Goal: Check status: Check status

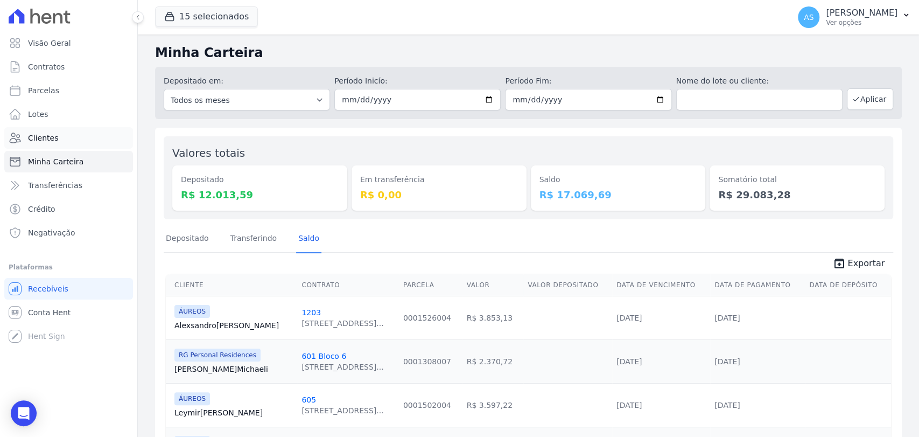
click at [29, 140] on link "Clientes" at bounding box center [68, 138] width 129 height 22
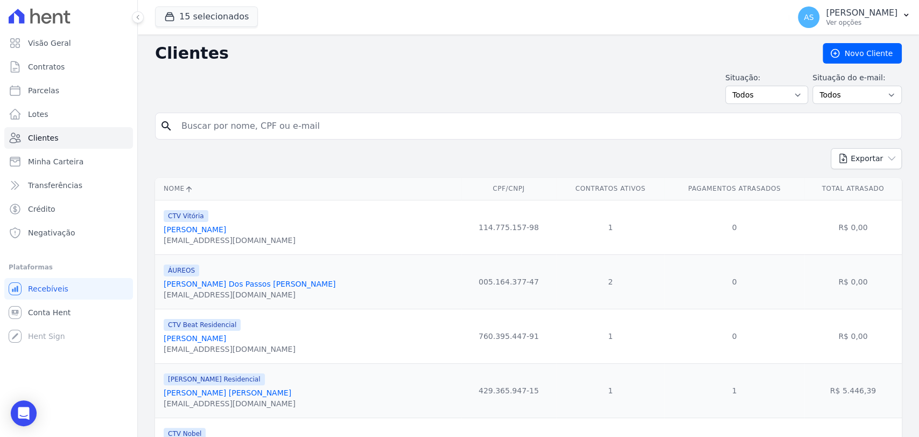
click at [206, 121] on input "search" at bounding box center [536, 126] width 722 height 22
paste input "[PERSON_NAME] [PERSON_NAME]"
type input "[PERSON_NAME] [PERSON_NAME]"
click at [831, 148] on button "Exportar" at bounding box center [866, 158] width 71 height 21
click at [325, 129] on input "[PERSON_NAME] [PERSON_NAME]" at bounding box center [536, 126] width 722 height 22
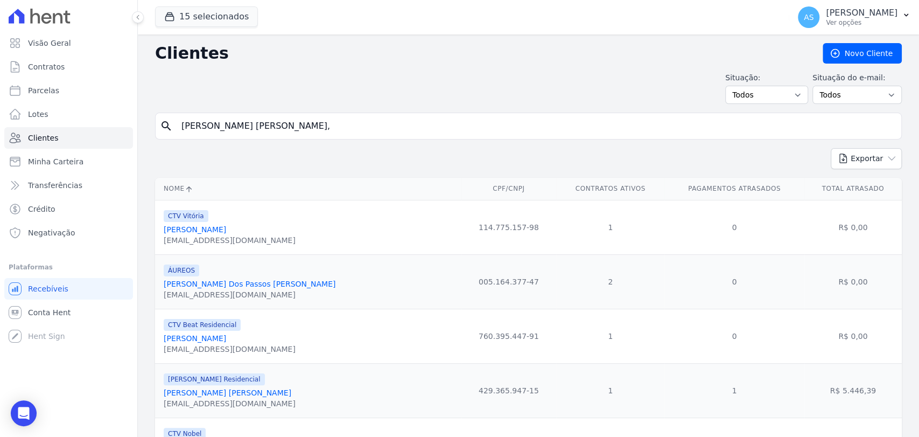
type input "[PERSON_NAME] [PERSON_NAME]"
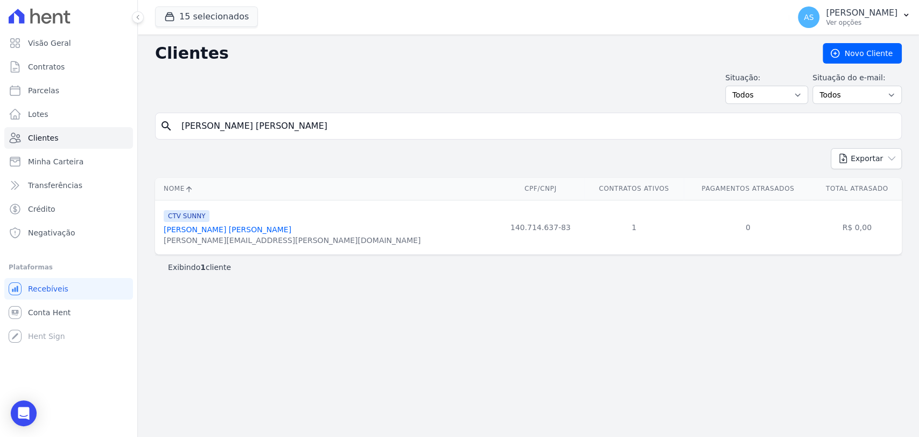
click at [206, 228] on link "[PERSON_NAME] [PERSON_NAME]" at bounding box center [228, 229] width 128 height 9
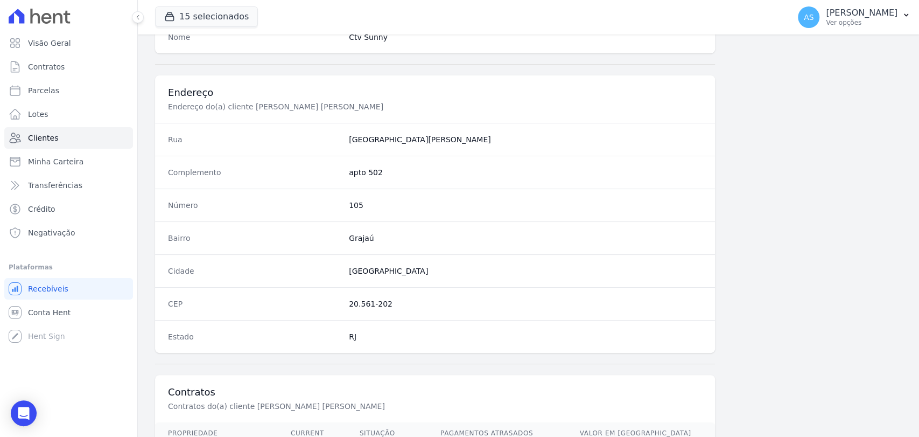
scroll to position [568, 0]
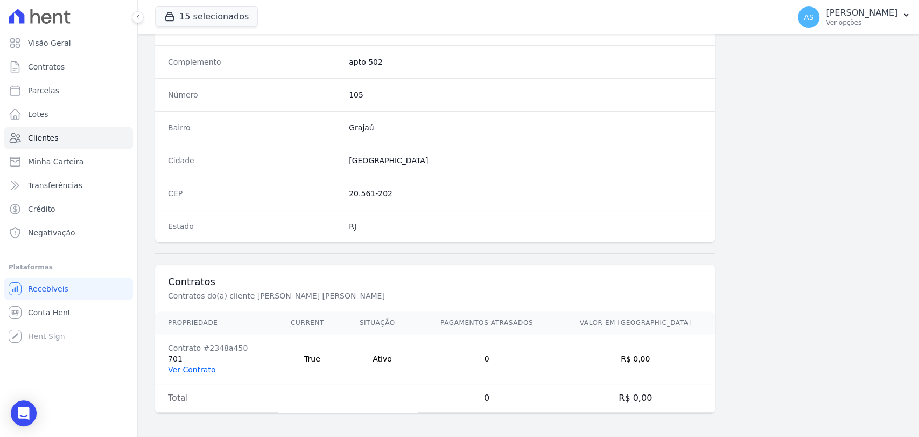
click at [189, 371] on link "Ver Contrato" at bounding box center [191, 369] width 47 height 9
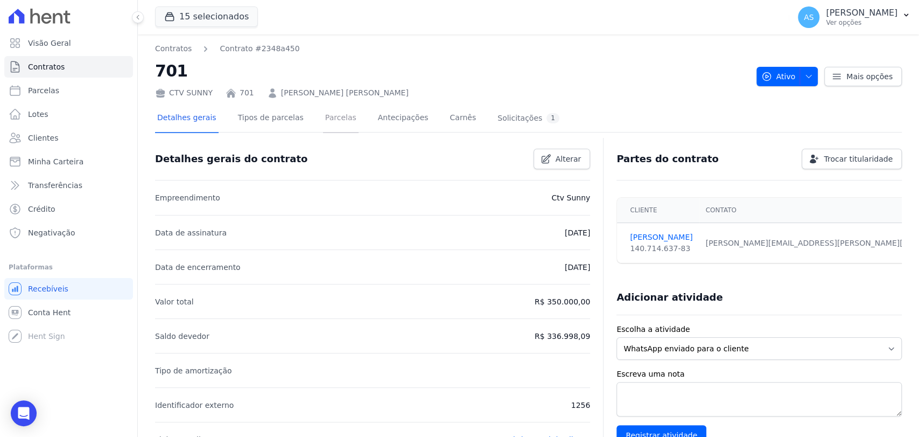
click at [323, 118] on link "Parcelas" at bounding box center [341, 118] width 36 height 29
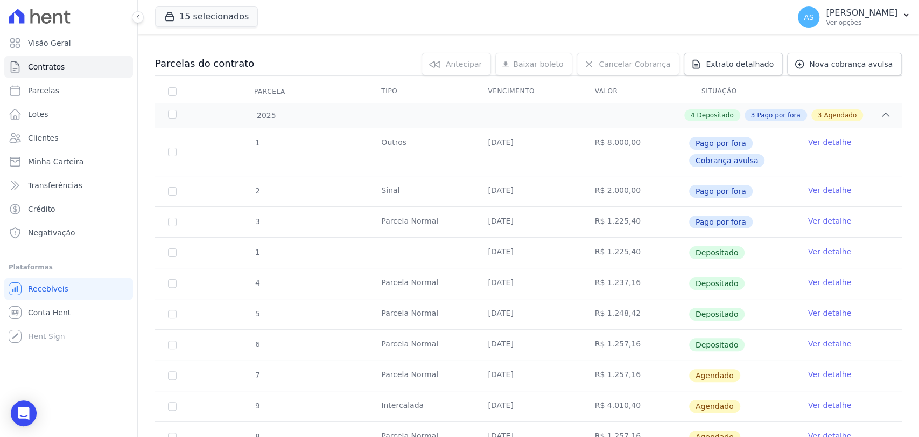
scroll to position [120, 0]
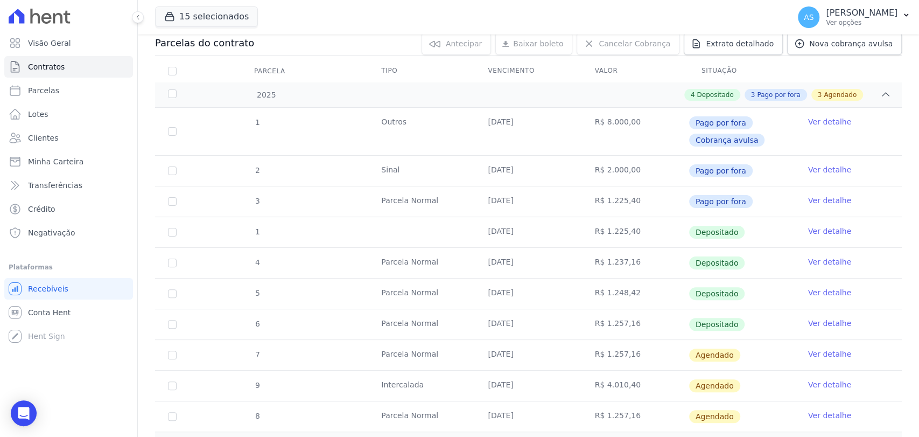
click at [821, 354] on link "Ver detalhe" at bounding box center [829, 353] width 43 height 11
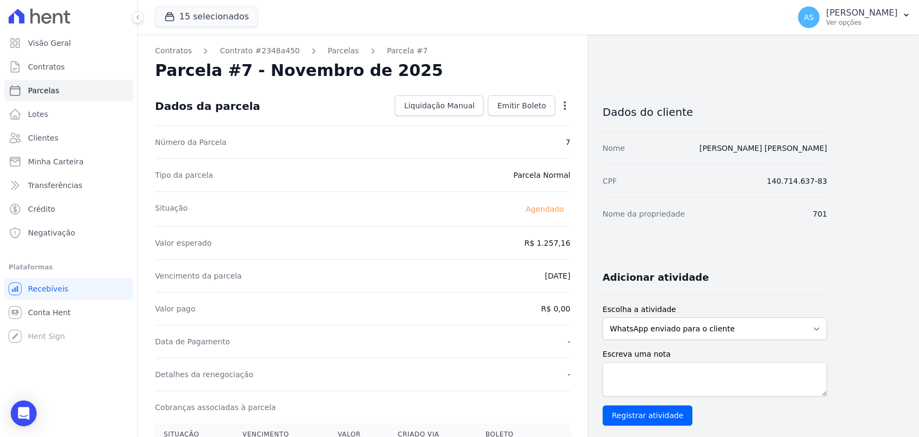
click at [564, 103] on icon "button" at bounding box center [564, 105] width 11 height 11
click at [491, 142] on link "Antecipar" at bounding box center [518, 139] width 95 height 19
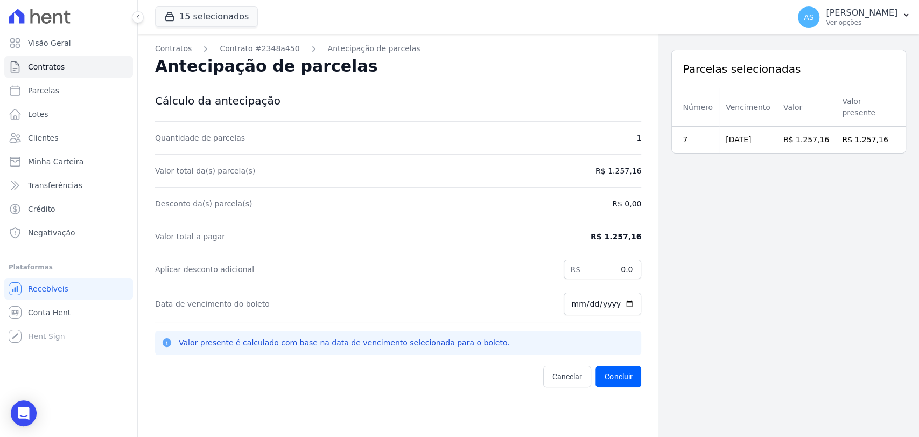
scroll to position [34, 0]
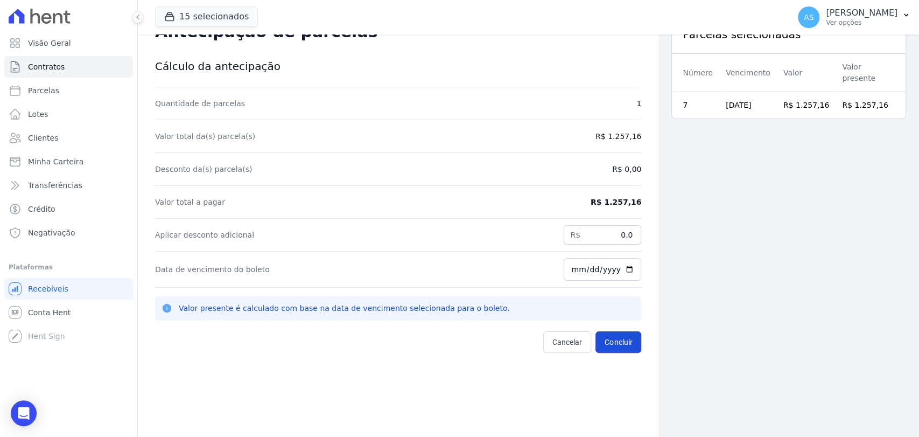
click at [625, 346] on button "Concluir" at bounding box center [618, 342] width 46 height 22
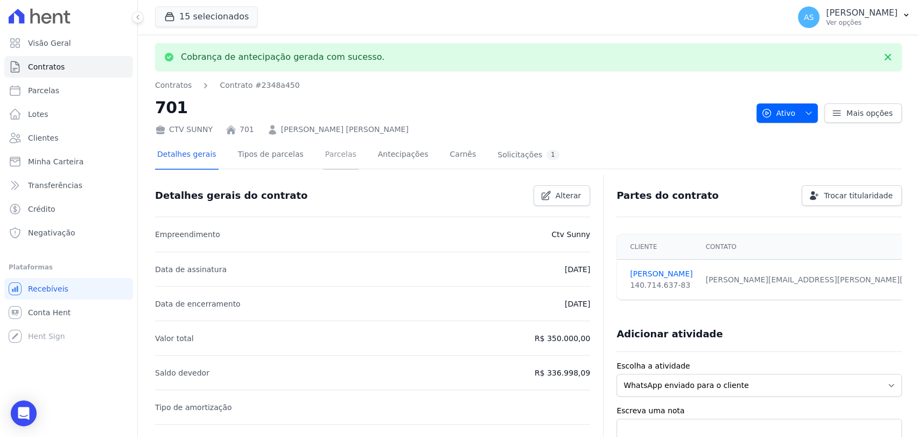
click at [327, 156] on link "Parcelas" at bounding box center [341, 155] width 36 height 29
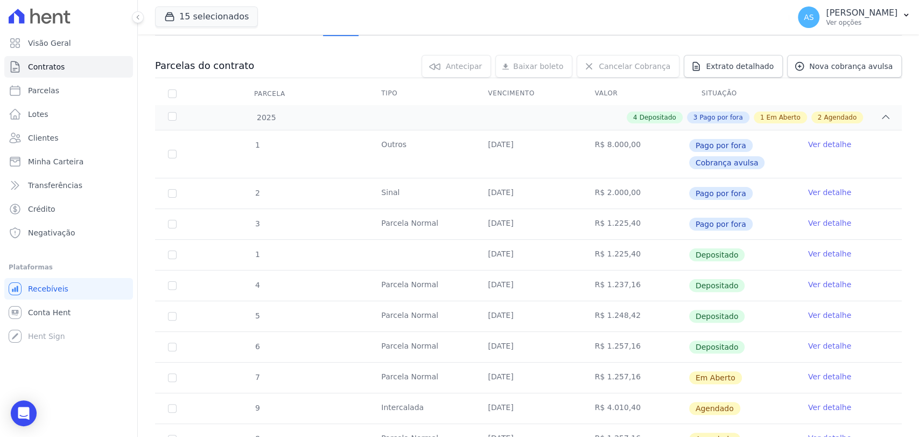
scroll to position [221, 0]
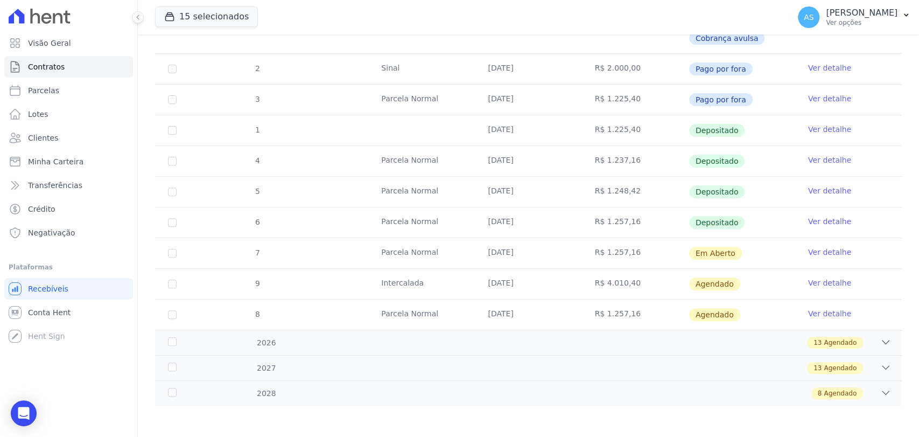
click at [811, 251] on link "Ver detalhe" at bounding box center [829, 252] width 43 height 11
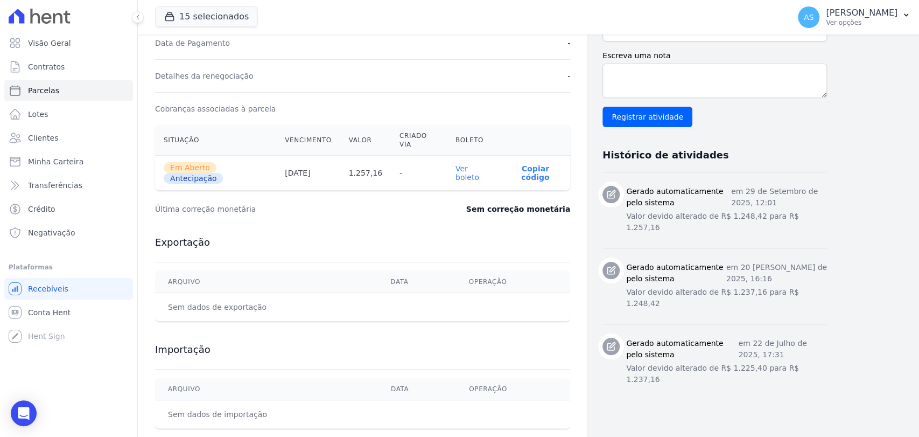
scroll to position [299, 0]
click at [476, 164] on link "Ver boleto" at bounding box center [467, 172] width 24 height 17
click at [45, 166] on span "Minha Carteira" at bounding box center [55, 161] width 55 height 11
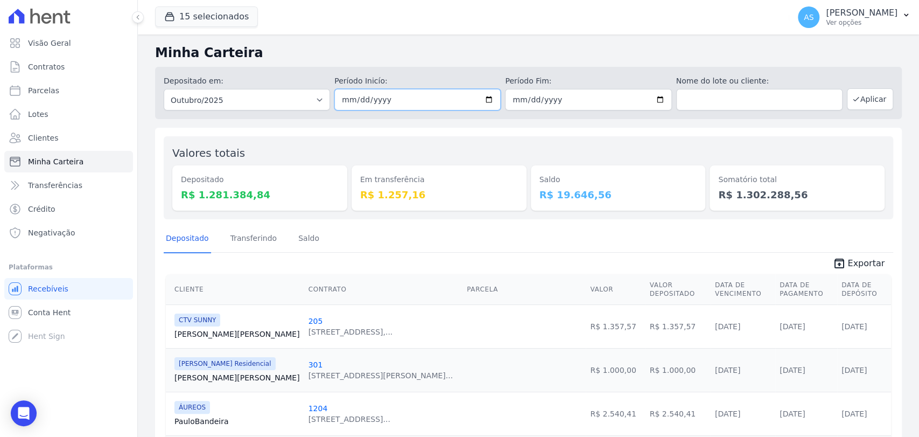
click at [484, 99] on input "[DATE]" at bounding box center [417, 100] width 166 height 22
type input "[DATE]"
click at [657, 96] on input "[DATE]" at bounding box center [588, 100] width 166 height 22
type input "[DATE]"
click at [861, 102] on button "Aplicar" at bounding box center [870, 99] width 46 height 22
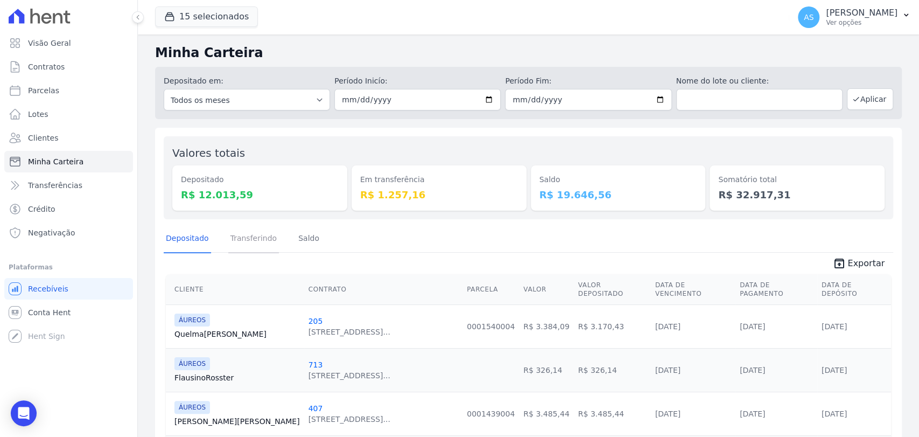
click at [231, 241] on link "Transferindo" at bounding box center [253, 239] width 51 height 28
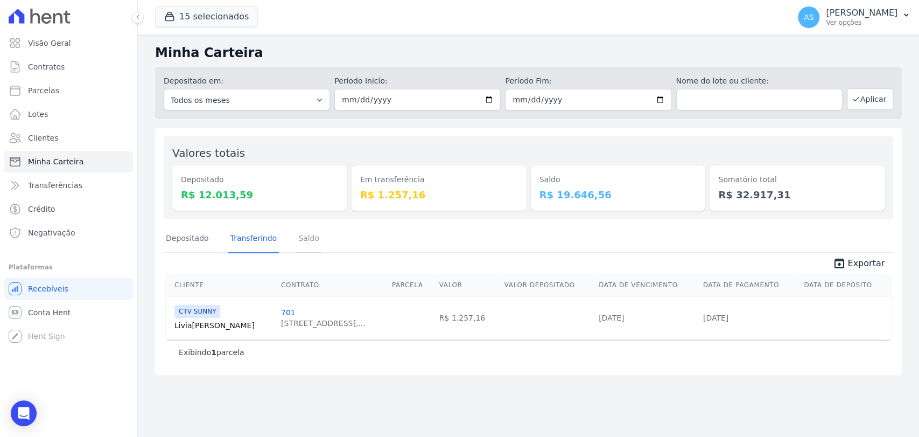
click at [296, 241] on link "Saldo" at bounding box center [308, 239] width 25 height 28
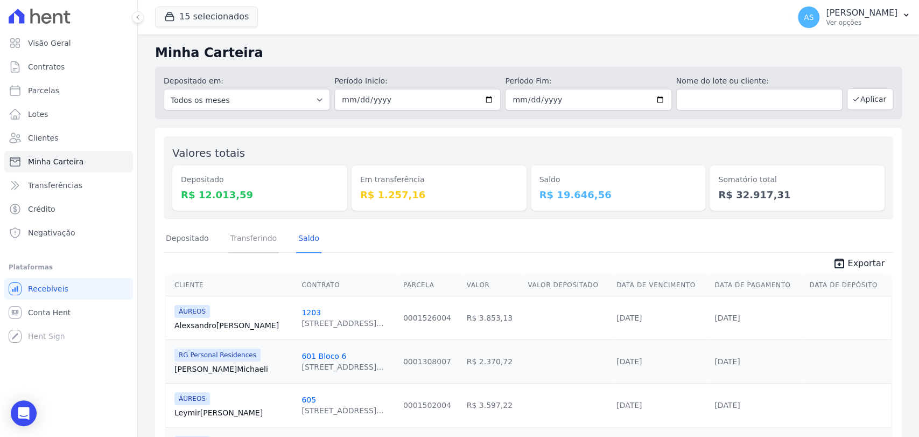
click at [241, 238] on link "Transferindo" at bounding box center [253, 239] width 51 height 28
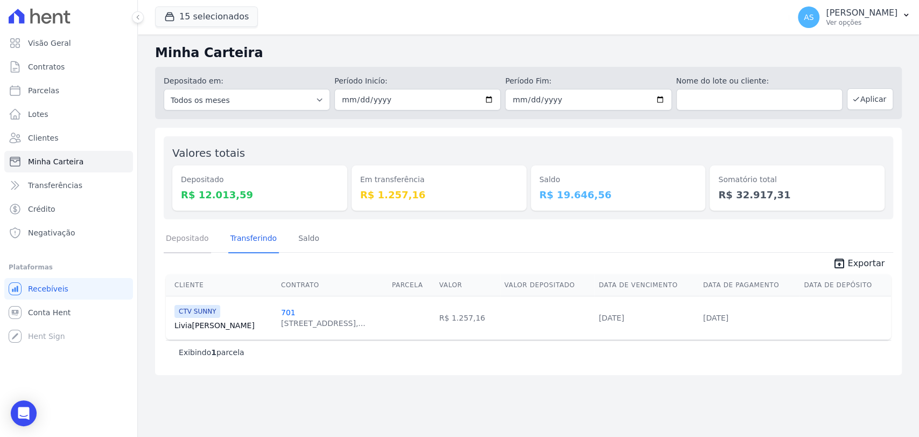
click at [172, 240] on link "Depositado" at bounding box center [187, 239] width 47 height 28
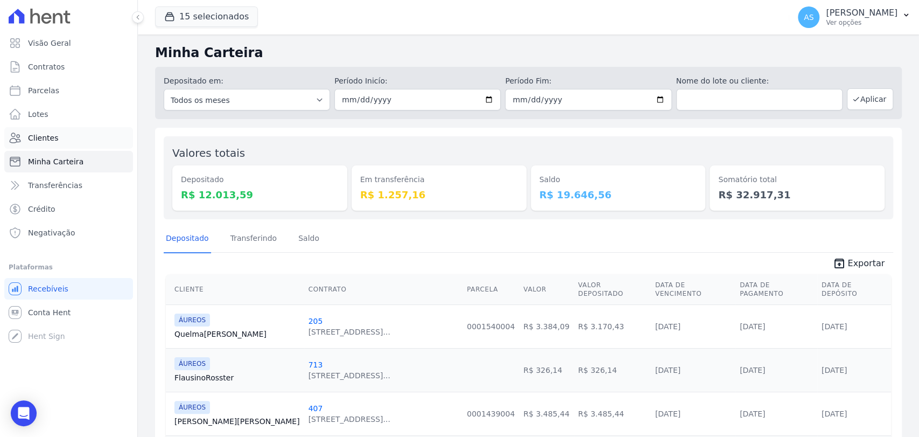
click at [31, 137] on span "Clientes" at bounding box center [43, 137] width 30 height 11
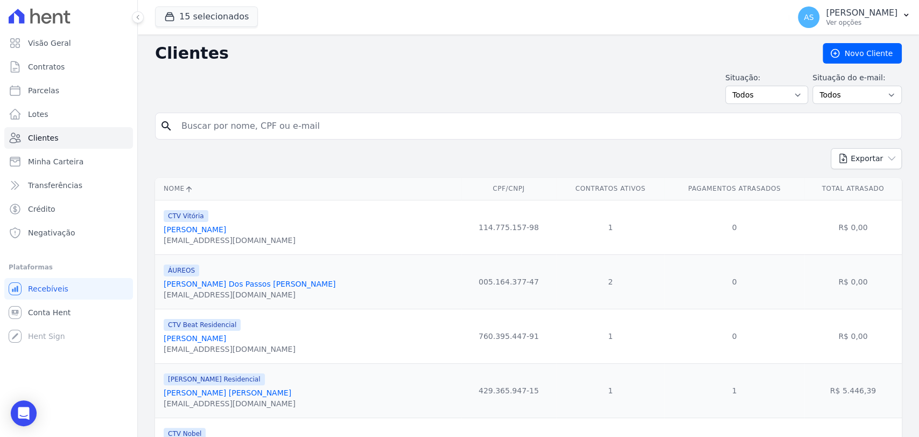
click at [208, 121] on input "search" at bounding box center [536, 126] width 722 height 22
type input "Ernestina Maria Pedroza Del Toro"
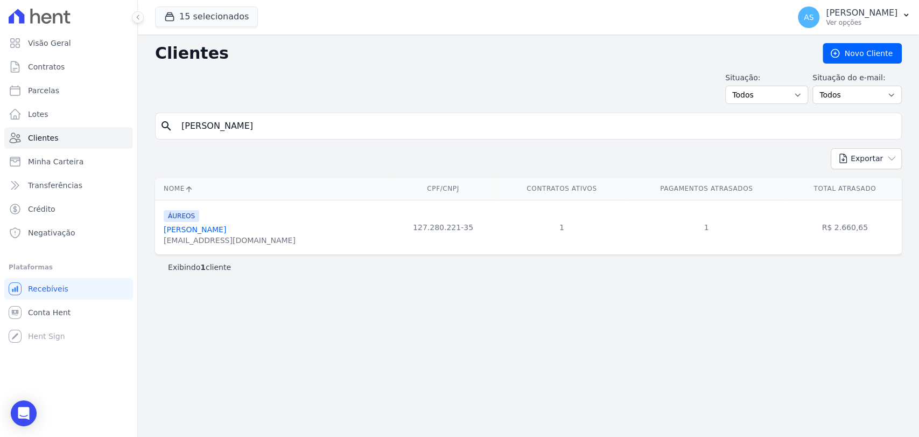
click at [223, 233] on link "Ernestina Maria Pedroza Del Toro" at bounding box center [195, 229] width 62 height 9
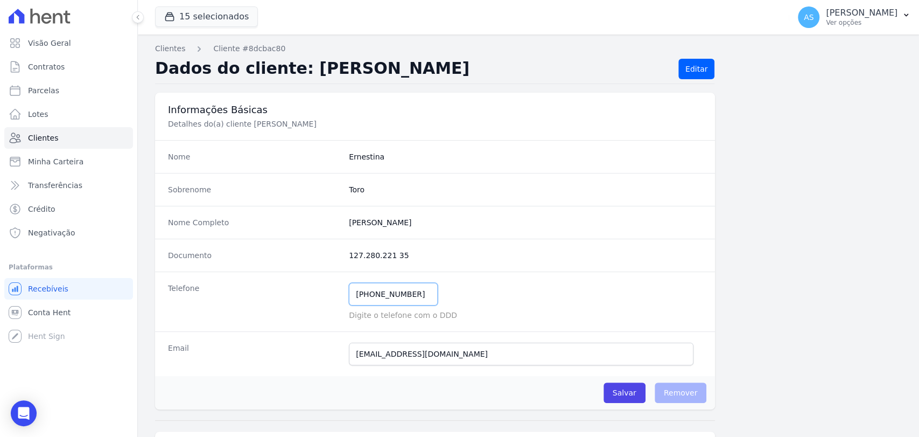
drag, startPoint x: 416, startPoint y: 296, endPoint x: 293, endPoint y: 305, distance: 123.1
click at [293, 305] on div "Telefone (56) 93105-2626 Mensagem de SMS ainda não enviada.. Mensagem de Whatsa…" at bounding box center [435, 301] width 560 height 60
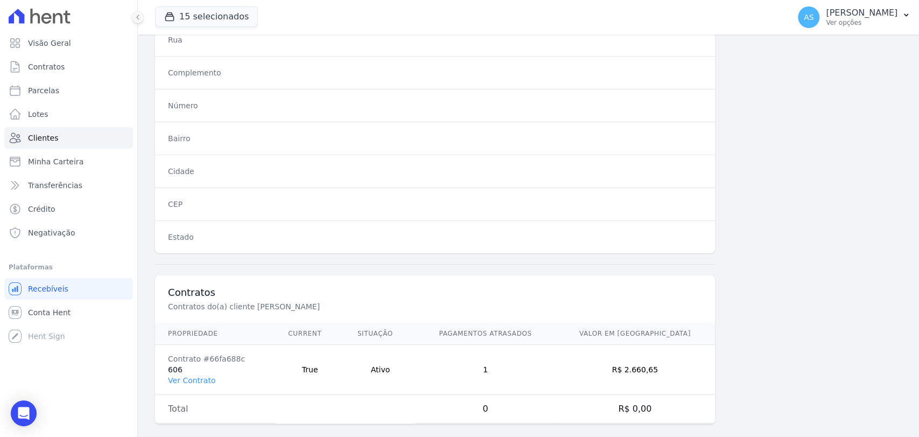
scroll to position [568, 0]
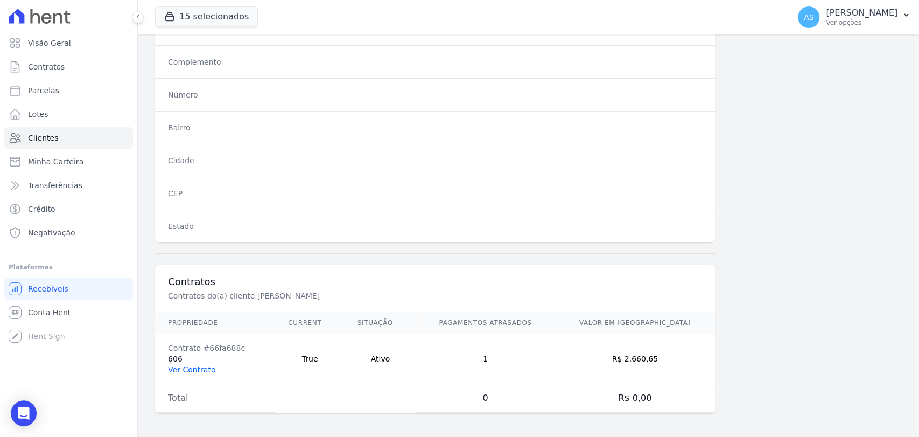
click at [198, 366] on link "Ver Contrato" at bounding box center [191, 369] width 47 height 9
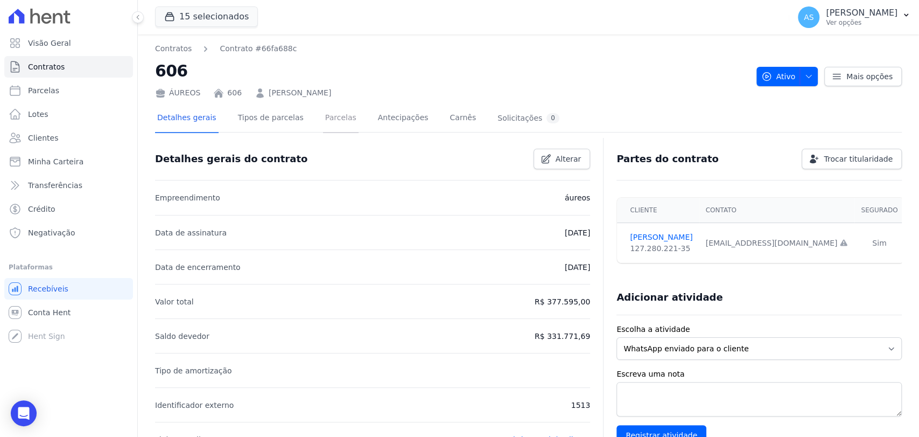
click at [327, 119] on link "Parcelas" at bounding box center [341, 118] width 36 height 29
